Goal: Information Seeking & Learning: Learn about a topic

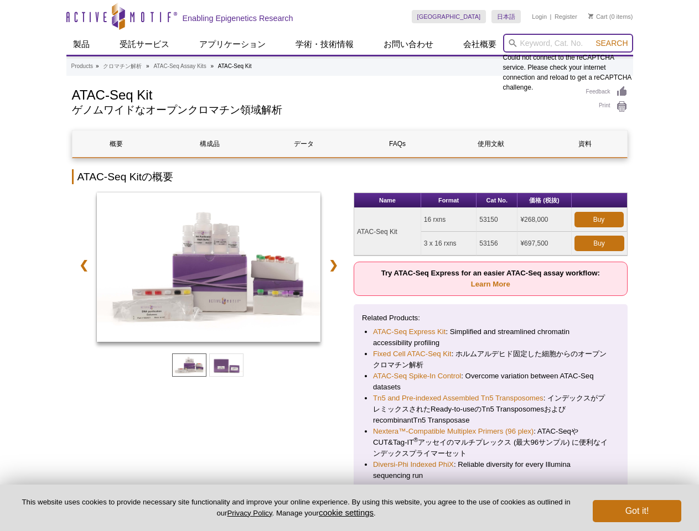
click at [568, 43] on input "search" at bounding box center [568, 43] width 130 height 19
click at [611, 43] on span "Search" at bounding box center [611, 43] width 32 height 9
click at [82, 265] on link "❮" at bounding box center [84, 264] width 24 height 25
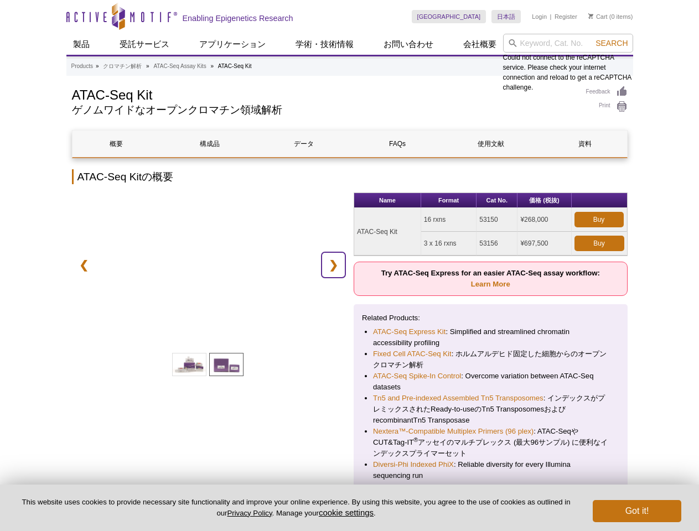
click at [335, 265] on link "❯" at bounding box center [333, 264] width 24 height 25
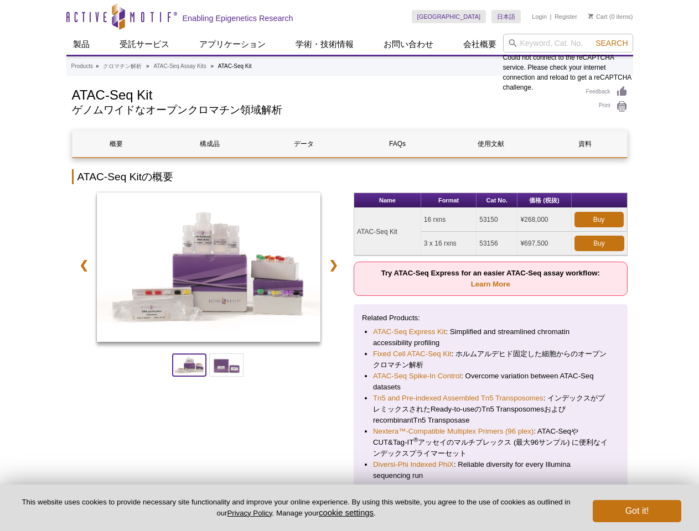
click at [189, 365] on span at bounding box center [189, 364] width 34 height 23
click at [226, 365] on span at bounding box center [226, 364] width 34 height 23
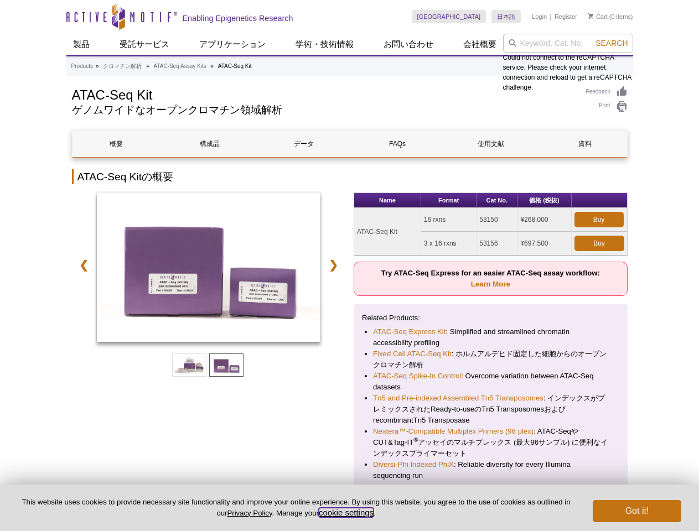
click at [348, 512] on button "cookie settings" at bounding box center [346, 512] width 55 height 9
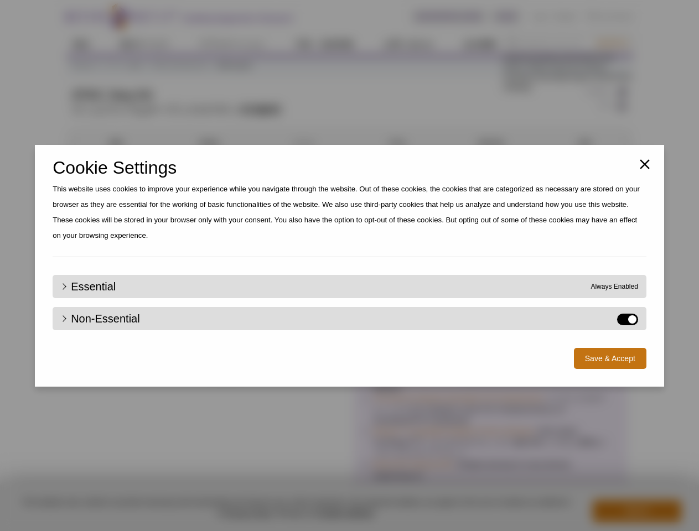
click at [637, 511] on div "Close Cookie Settings This website uses cookies to improve your experience whil…" at bounding box center [349, 265] width 699 height 531
click at [611, 43] on div "Close Cookie Settings This website uses cookies to improve your experience whil…" at bounding box center [349, 265] width 699 height 531
